Goal: Check status: Check status

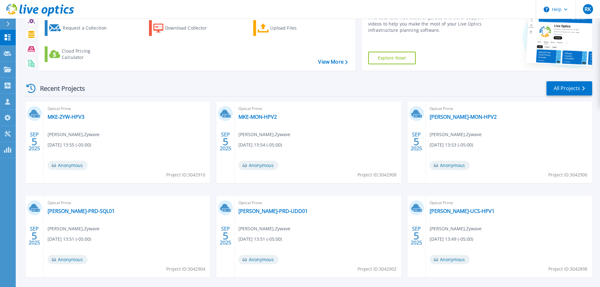
scroll to position [62, 0]
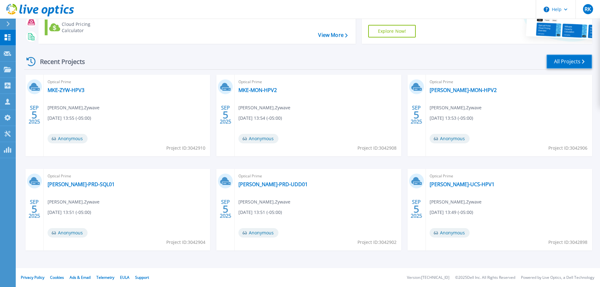
click at [570, 63] on link "All Projects" at bounding box center [570, 62] width 46 height 14
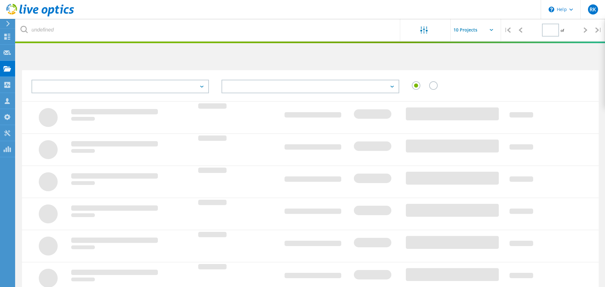
type input "1"
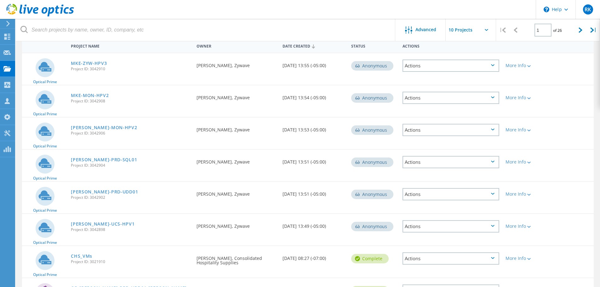
scroll to position [32, 0]
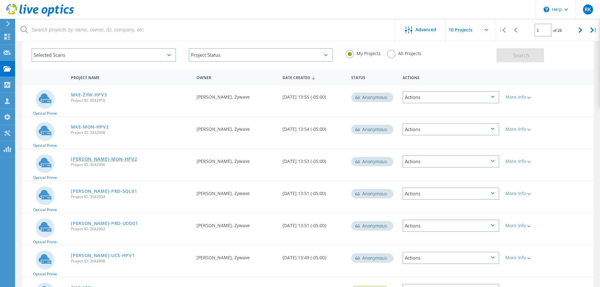
click at [93, 161] on link "[PERSON_NAME]-MON-HPV2" at bounding box center [104, 159] width 66 height 4
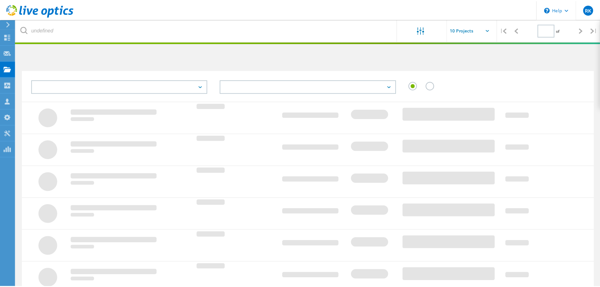
scroll to position [32, 0]
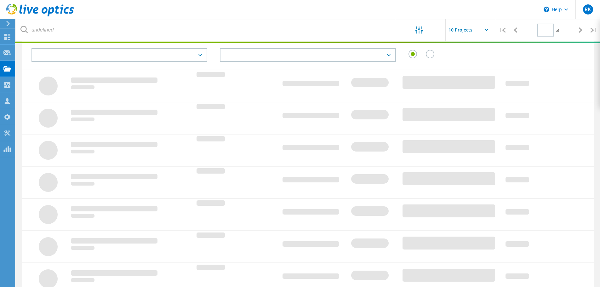
type input "1"
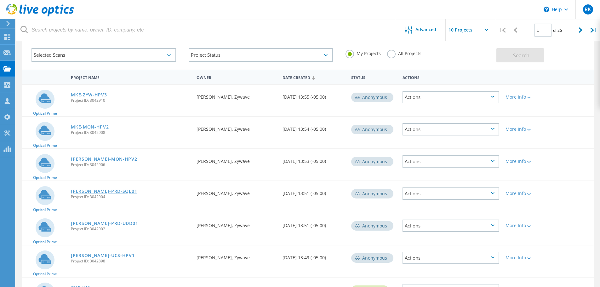
click at [91, 192] on link "[PERSON_NAME]-PRD-SQL01" at bounding box center [104, 191] width 66 height 4
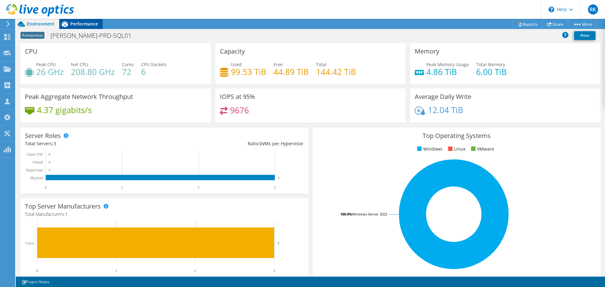
click at [78, 24] on span "Performance" at bounding box center [84, 24] width 28 height 6
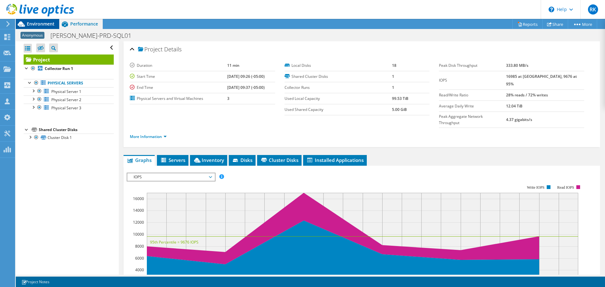
click at [47, 24] on span "Environment" at bounding box center [41, 24] width 28 height 6
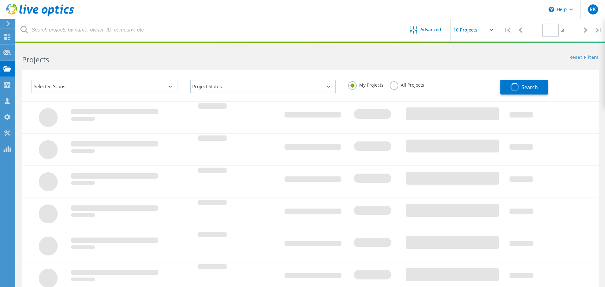
type input "1"
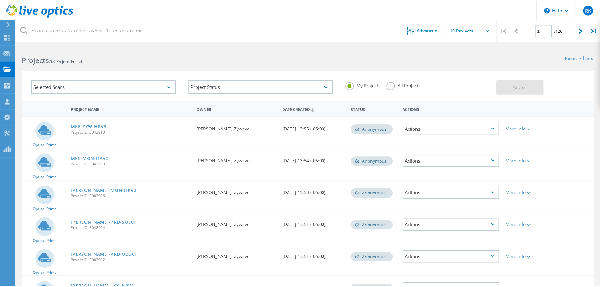
scroll to position [32, 0]
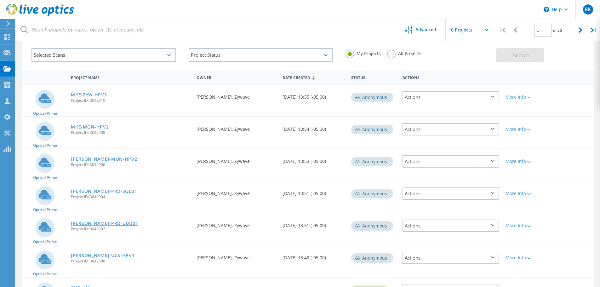
click at [97, 223] on link "[PERSON_NAME]-PRD-UDD01" at bounding box center [104, 223] width 67 height 4
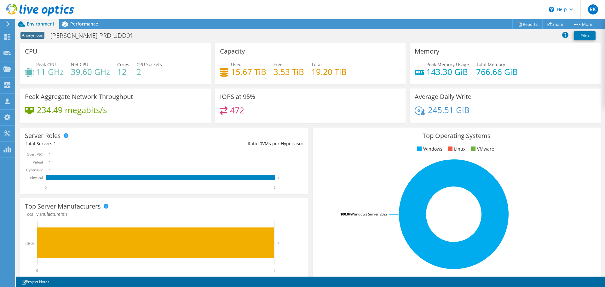
drag, startPoint x: 53, startPoint y: 107, endPoint x: 56, endPoint y: 103, distance: 5.0
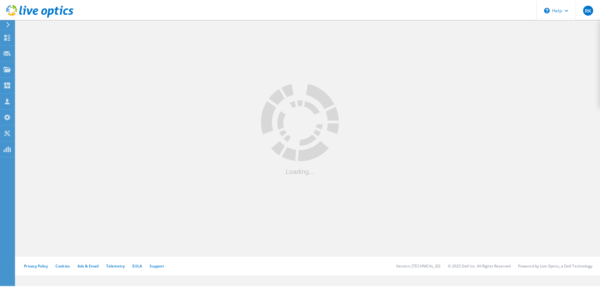
scroll to position [32, 0]
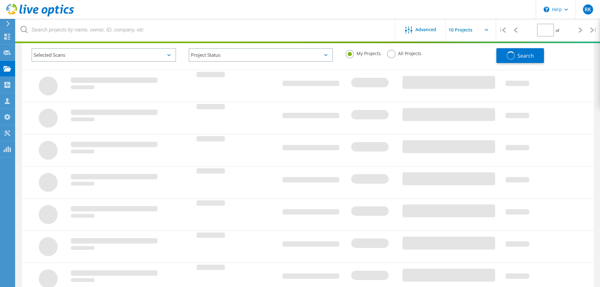
type input "1"
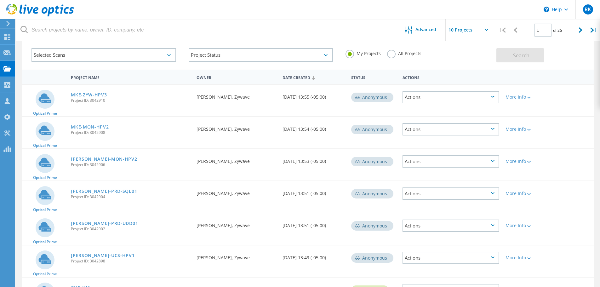
scroll to position [63, 0]
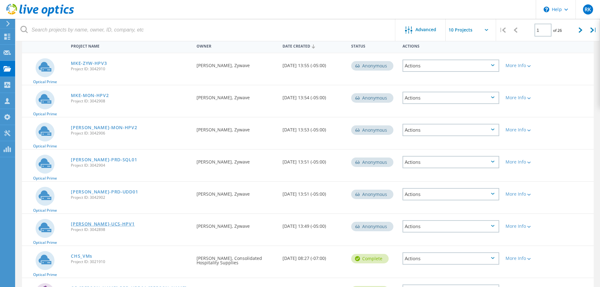
click at [96, 224] on link "KEN-UCS-HPV1" at bounding box center [103, 224] width 64 height 4
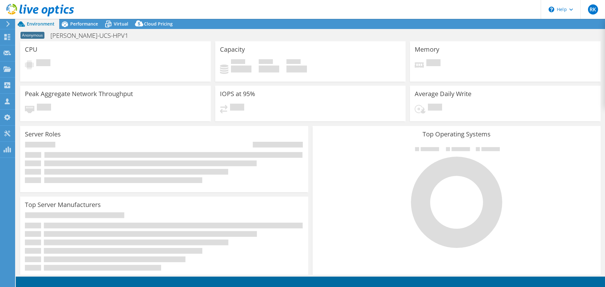
select select "USD"
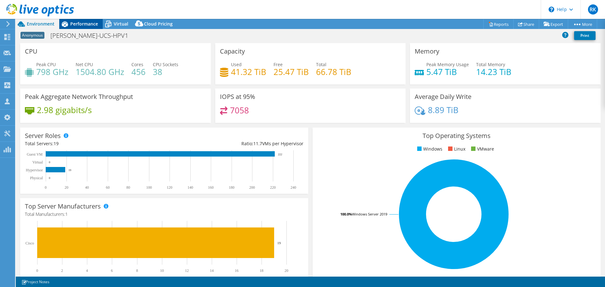
click at [90, 23] on span "Performance" at bounding box center [84, 24] width 28 height 6
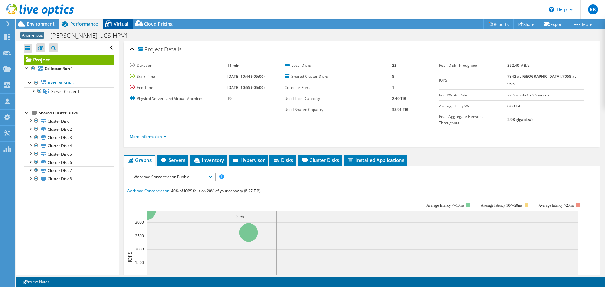
click at [119, 24] on span "Virtual" at bounding box center [121, 24] width 14 height 6
